Goal: Browse casually

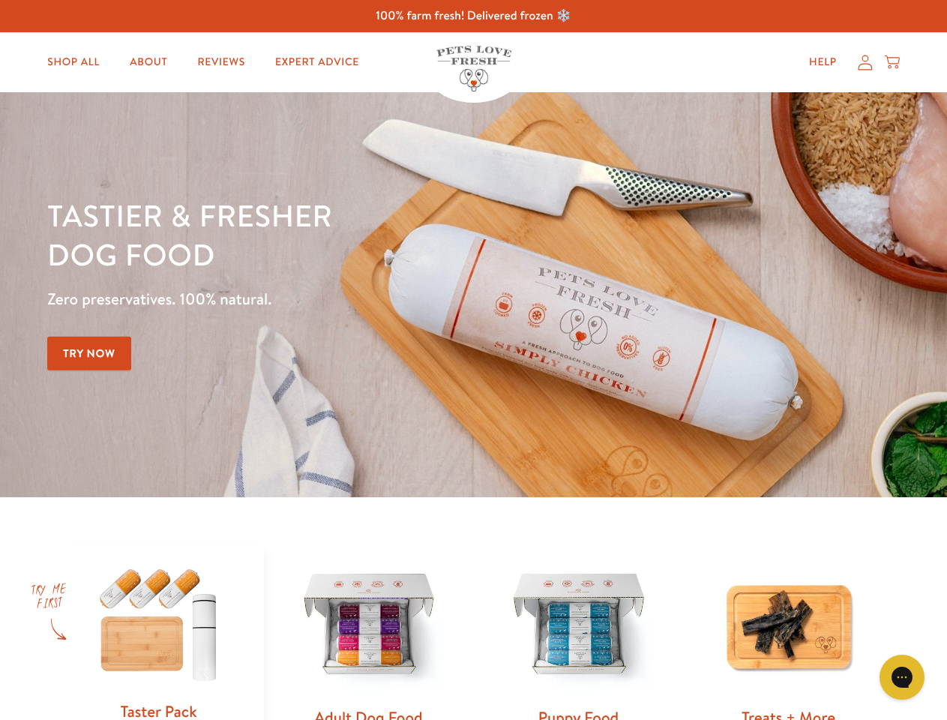
click at [473, 360] on div "Tastier & fresher dog food Zero preservatives. 100% natural. Try Now" at bounding box center [331, 295] width 569 height 198
click at [902, 677] on icon "Open gorgias live chat" at bounding box center [902, 677] width 14 height 14
